Goal: Information Seeking & Learning: Compare options

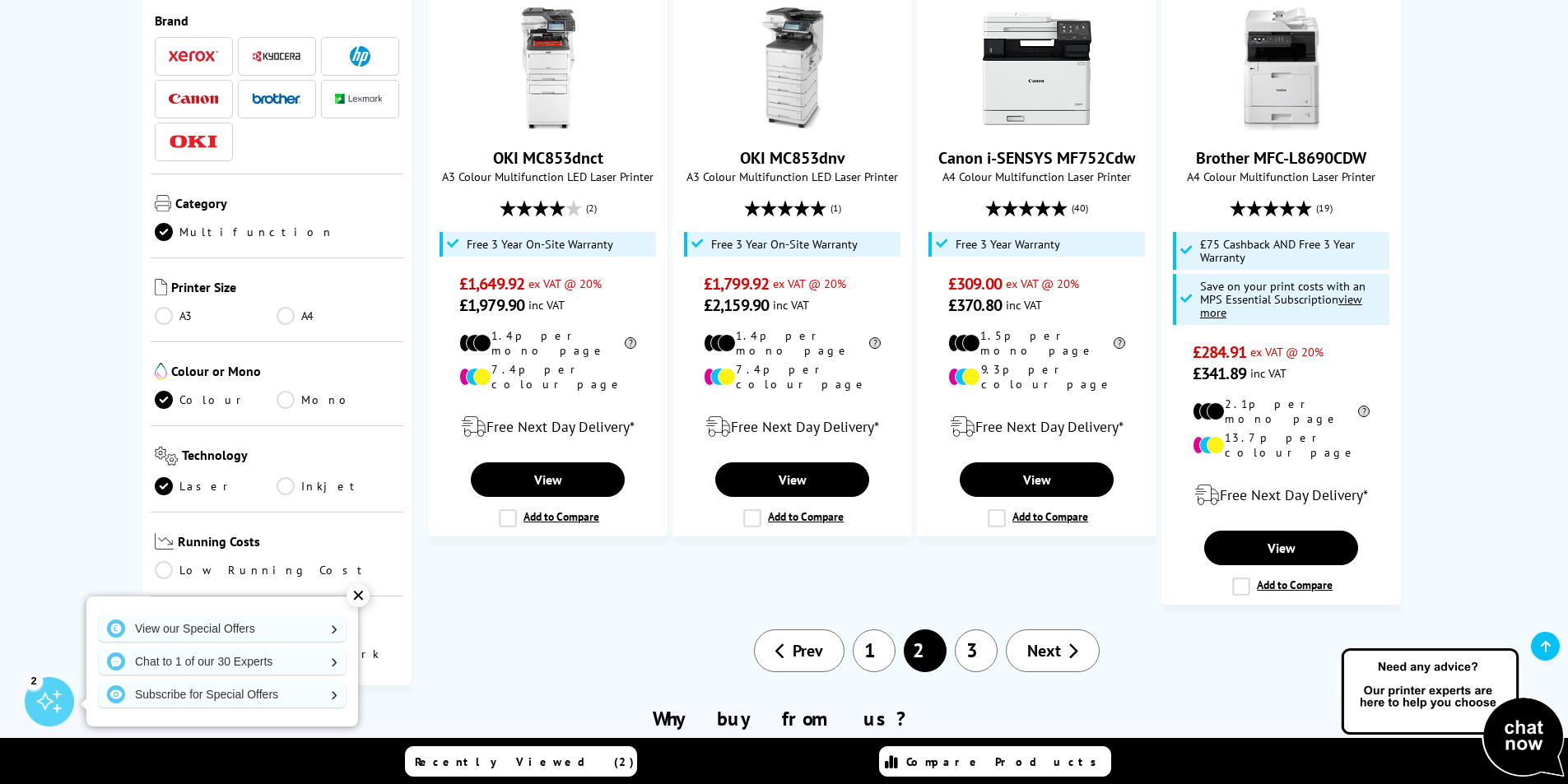
scroll to position [1892, 0]
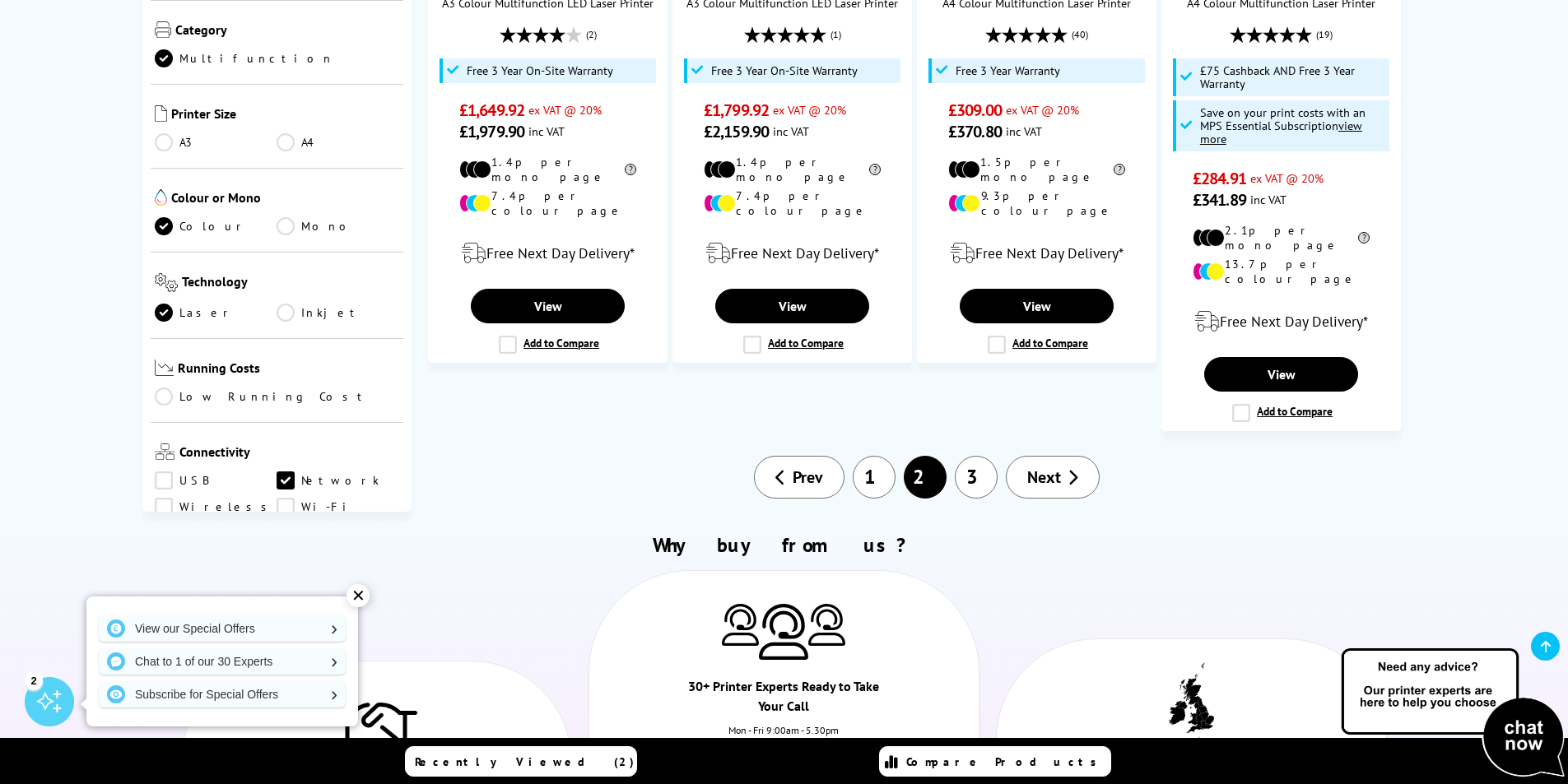
click at [1044, 466] on span "Next" at bounding box center [1044, 477] width 34 height 22
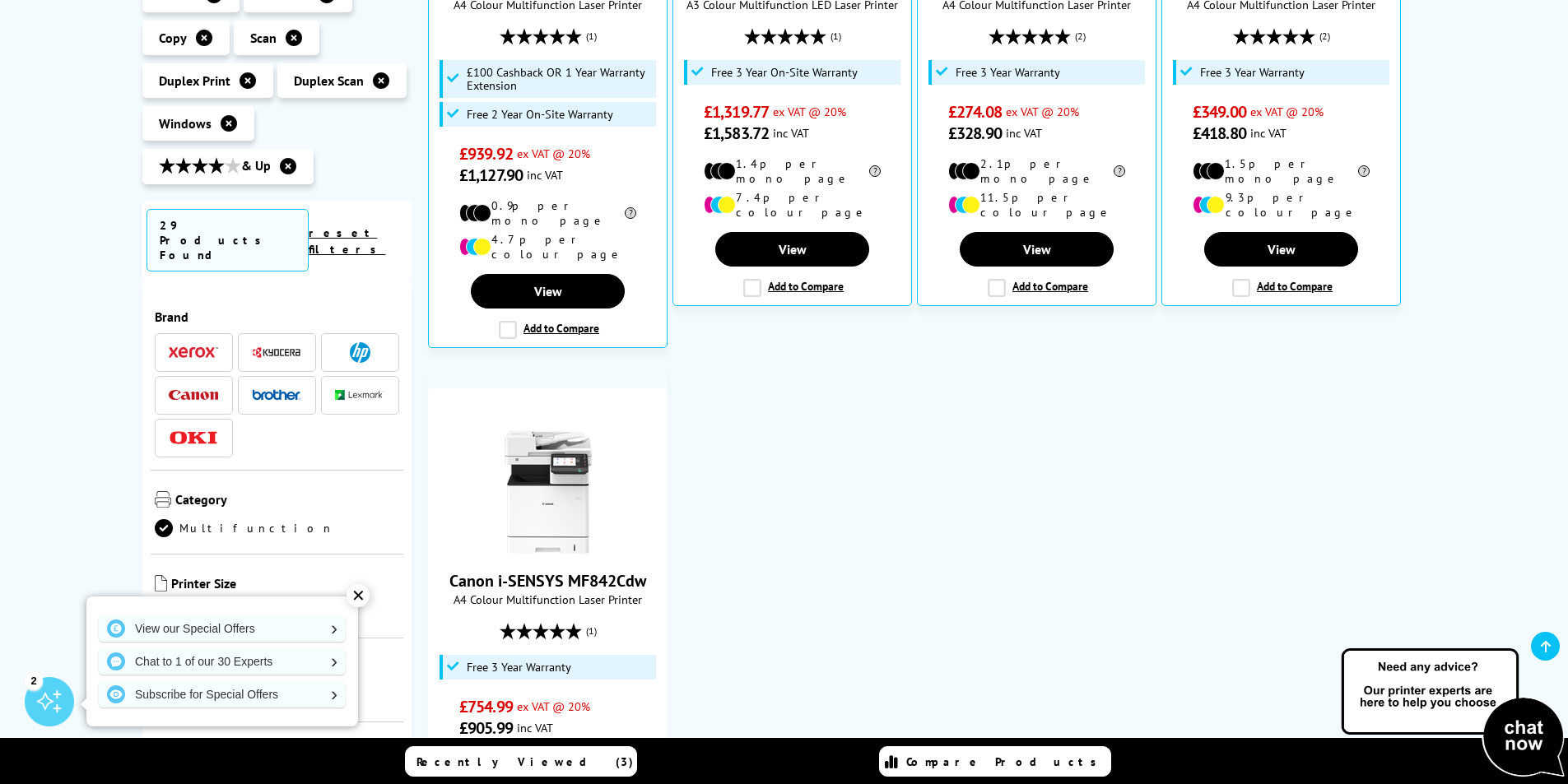
scroll to position [658, 0]
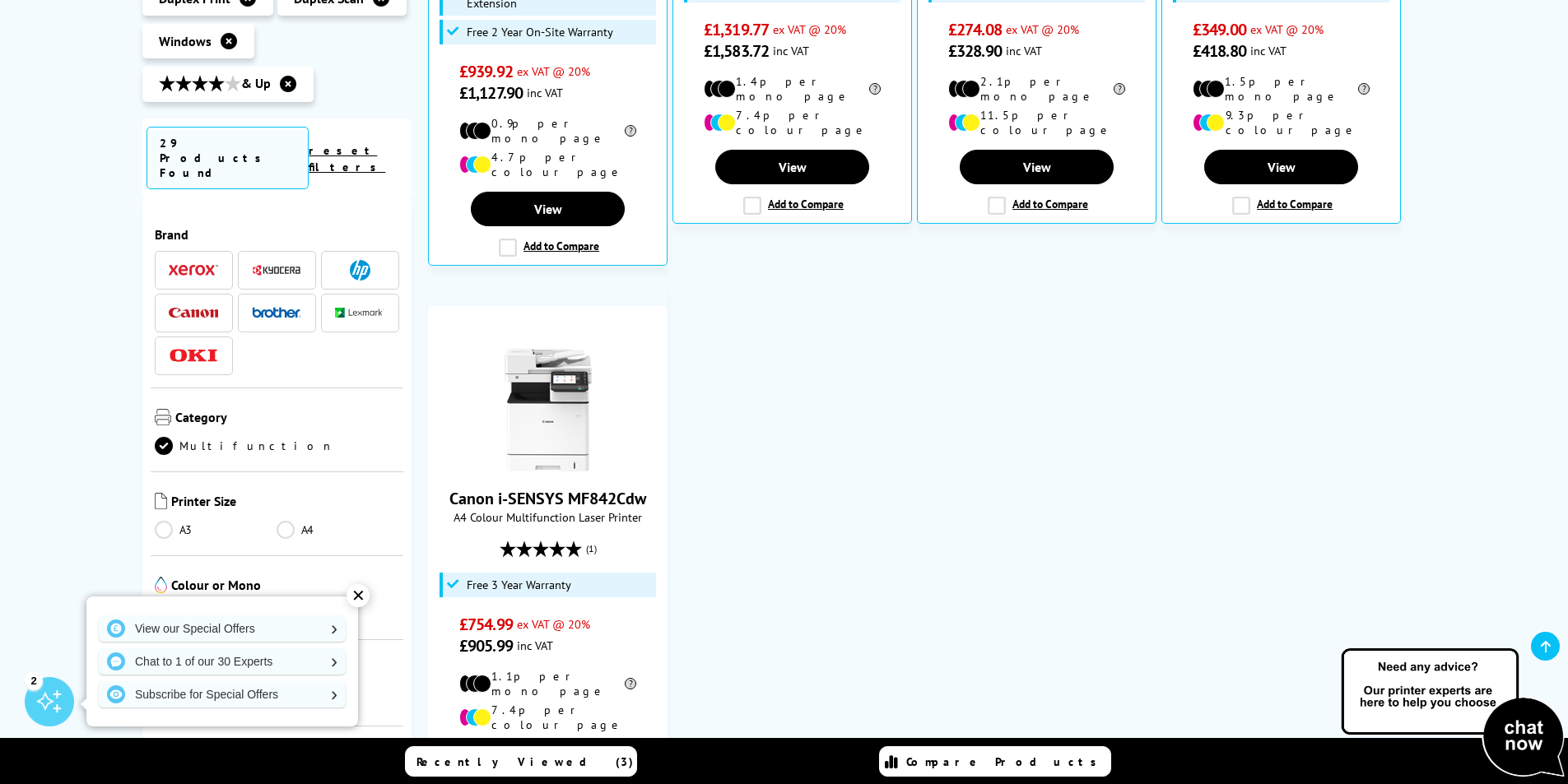
click at [278, 521] on link "A4" at bounding box center [338, 530] width 123 height 18
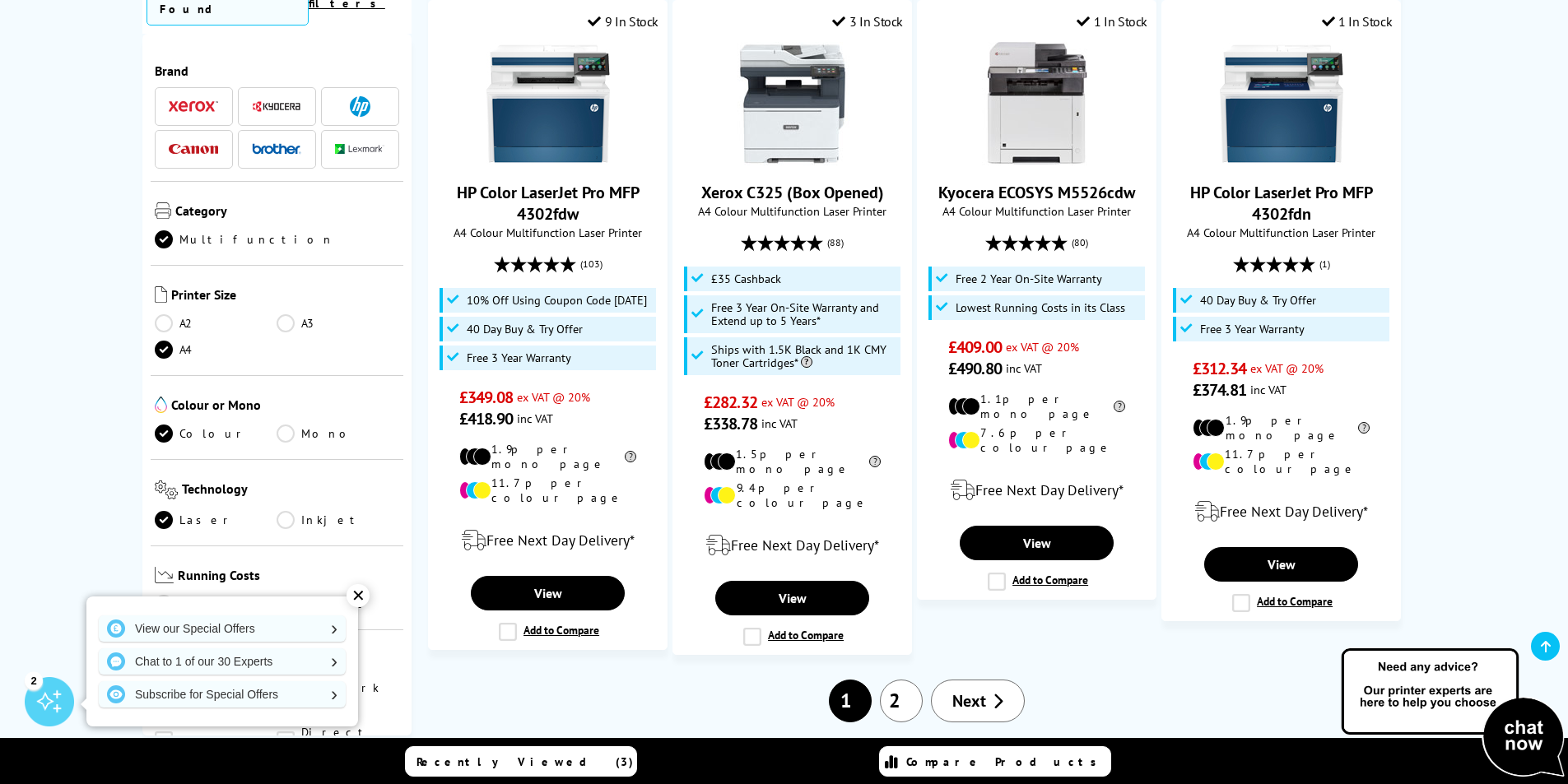
scroll to position [1892, 0]
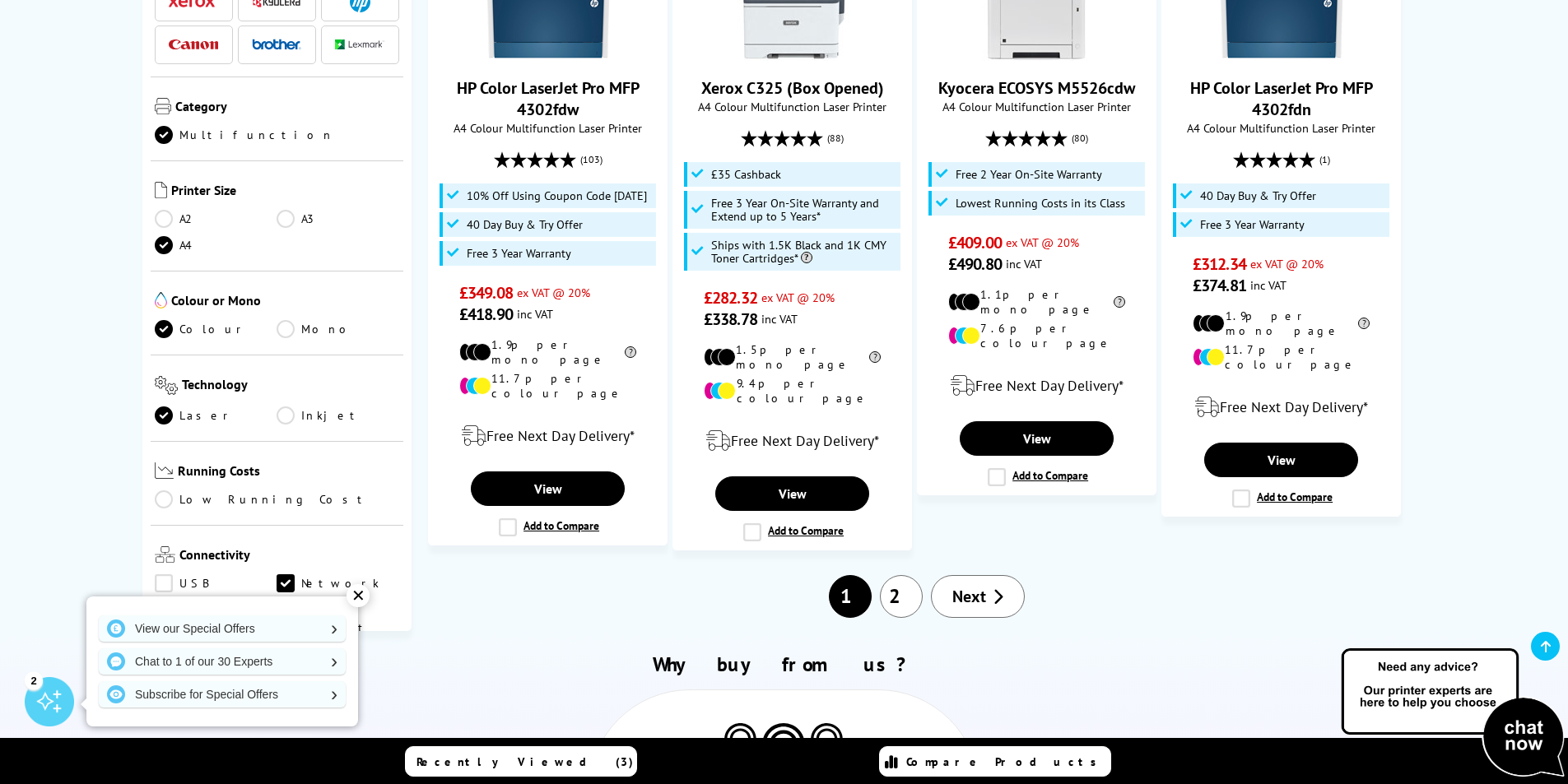
click at [904, 575] on link "2" at bounding box center [900, 596] width 43 height 43
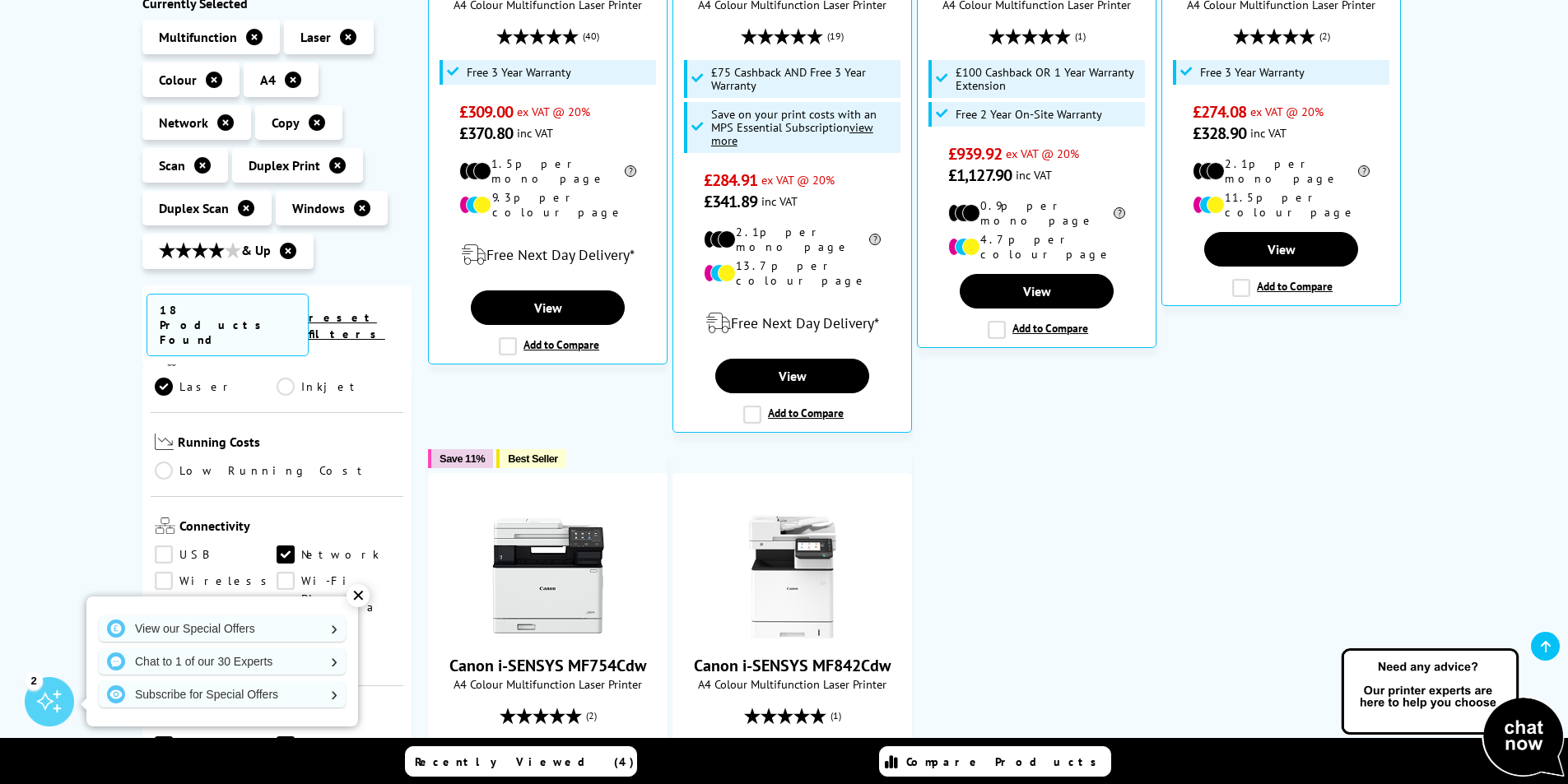
scroll to position [494, 0]
click at [165, 432] on link "Low Running Cost" at bounding box center [277, 441] width 246 height 18
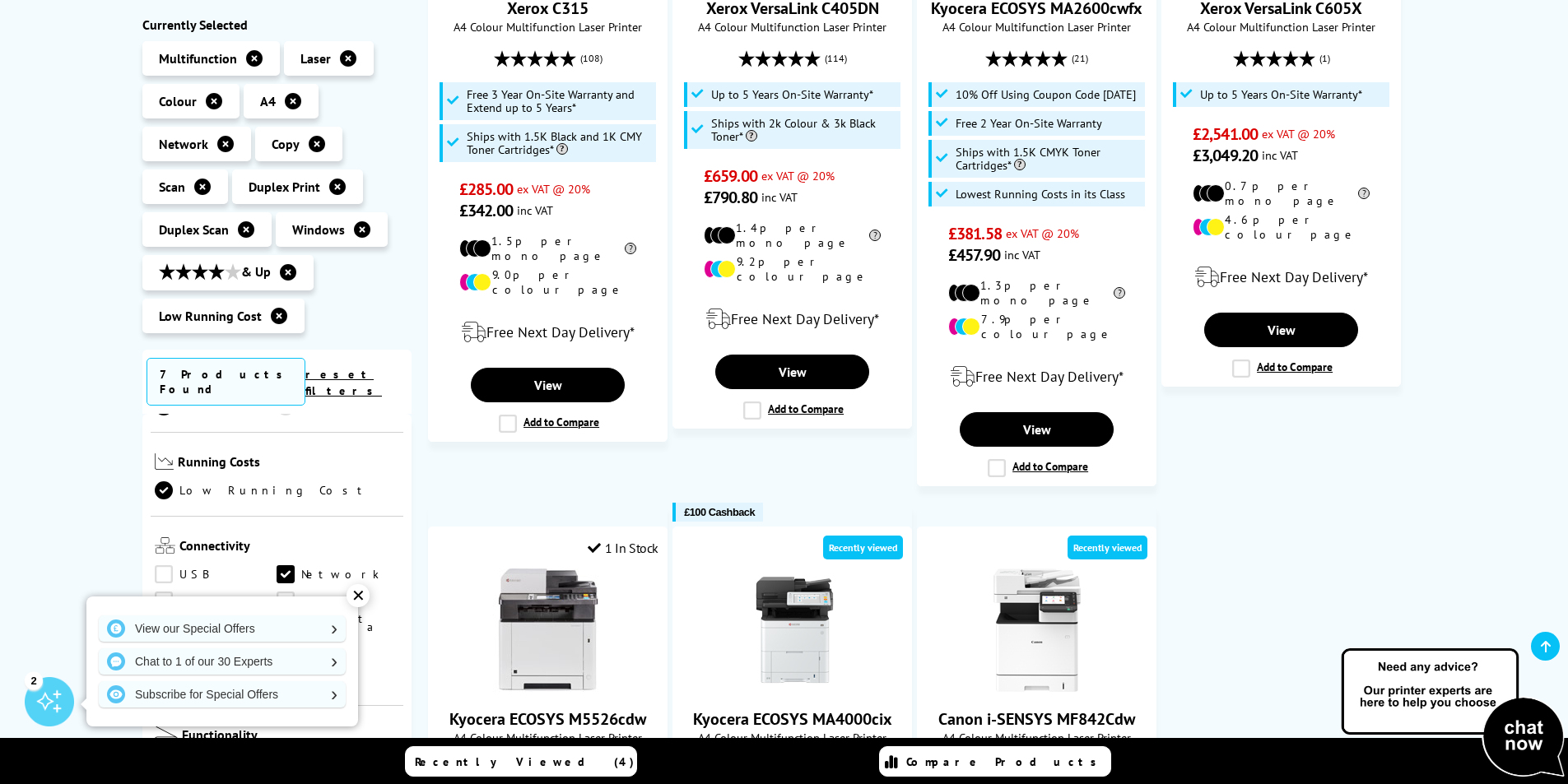
scroll to position [246, 0]
